Goal: Register for event/course: Register for event/course

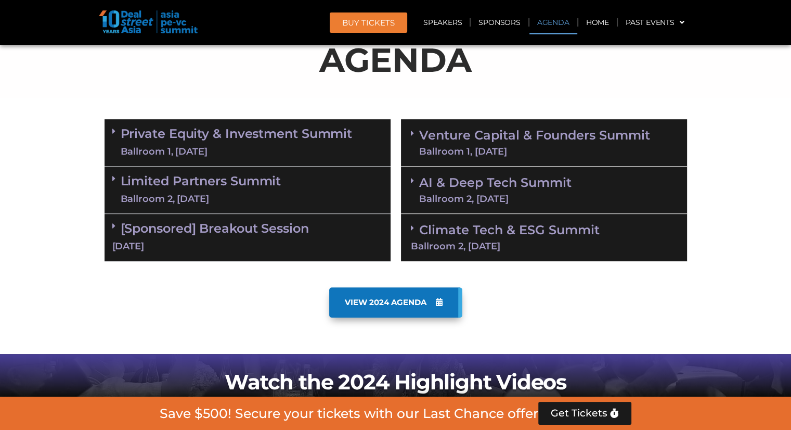
scroll to position [570, 0]
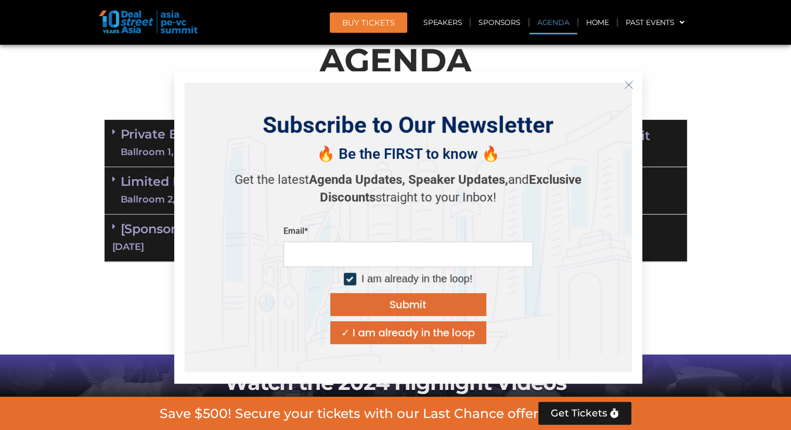
click at [628, 83] on icon "Close" at bounding box center [628, 84] width 9 height 9
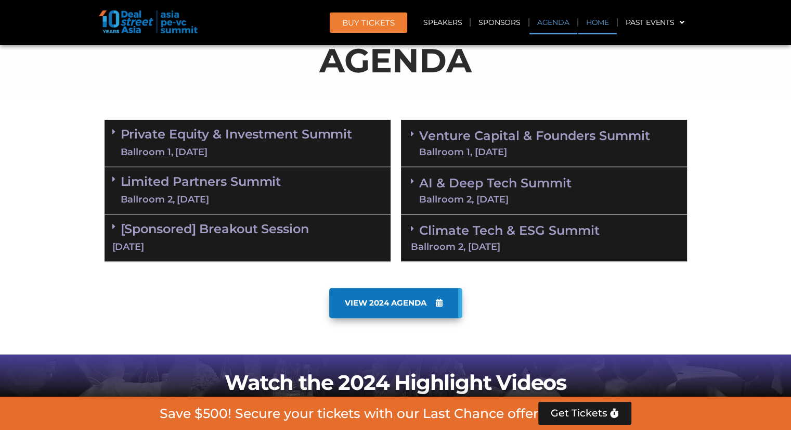
click at [599, 21] on link "Home" at bounding box center [598, 22] width 39 height 24
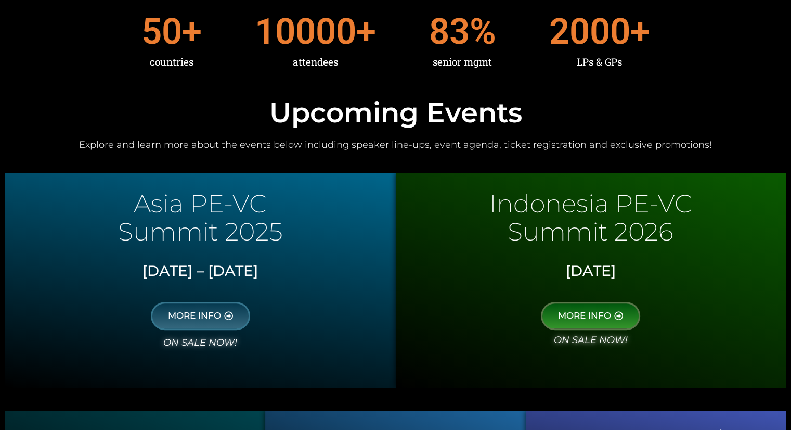
scroll to position [408, 0]
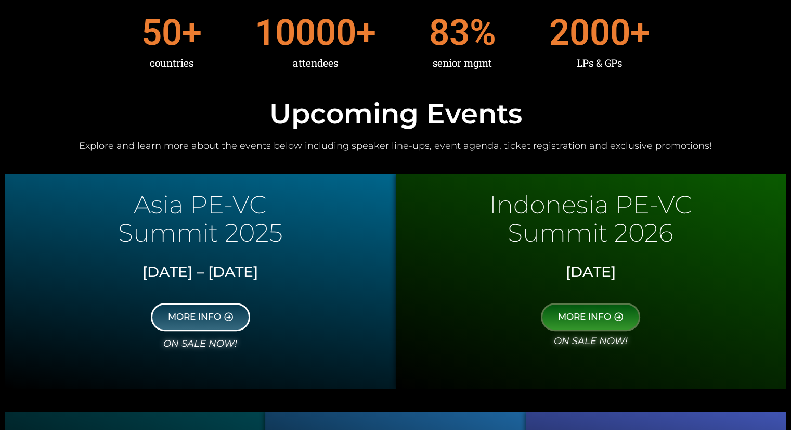
click at [200, 315] on span "MORE INFO" at bounding box center [194, 316] width 53 height 9
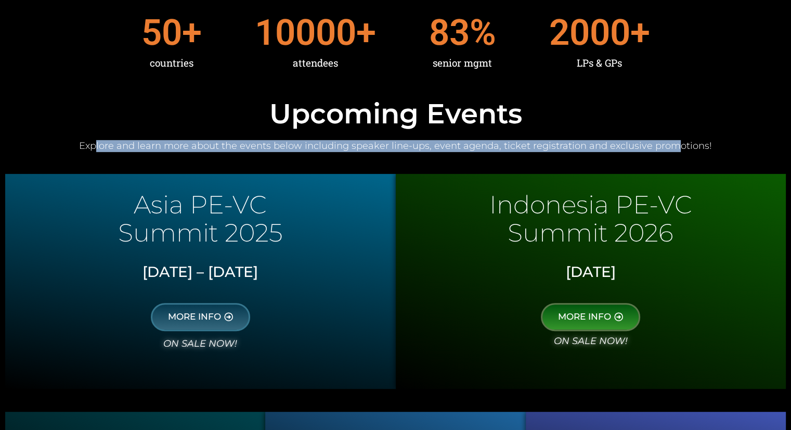
drag, startPoint x: 103, startPoint y: 142, endPoint x: 673, endPoint y: 140, distance: 570.8
click at [673, 140] on h2 "Explore and learn more about the events below including speaker line-ups, event…" at bounding box center [395, 146] width 781 height 12
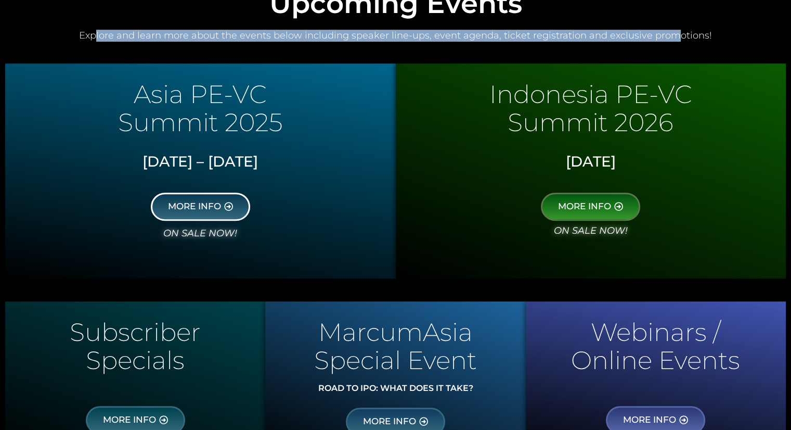
scroll to position [518, 0]
click at [217, 206] on span "MORE INFO" at bounding box center [194, 206] width 53 height 9
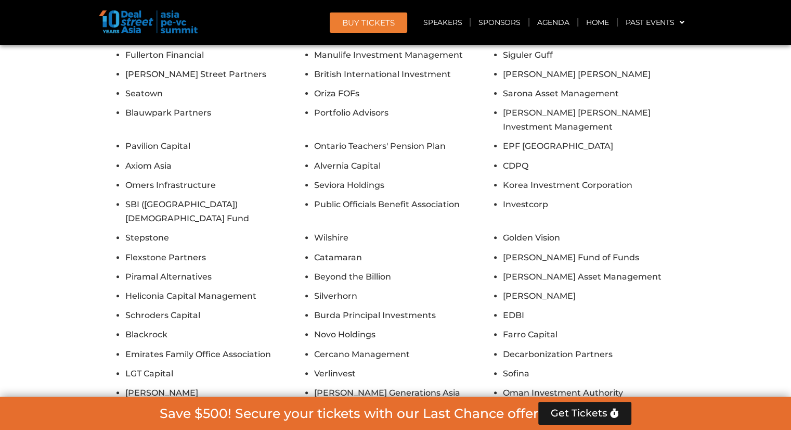
scroll to position [8234, 0]
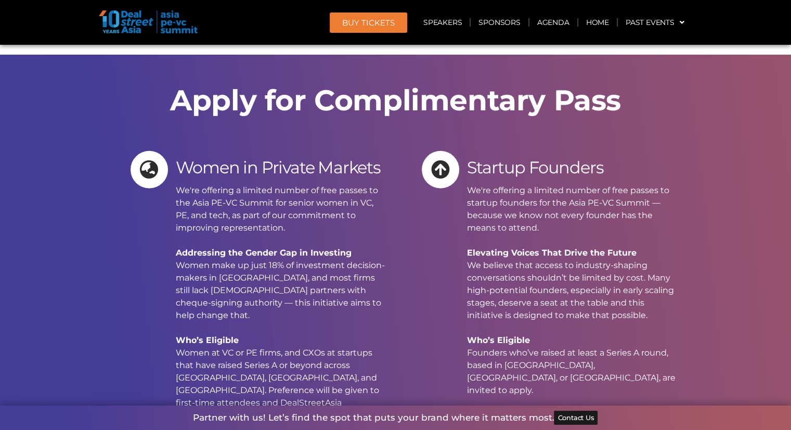
scroll to position [11116, 0]
